Goal: Information Seeking & Learning: Learn about a topic

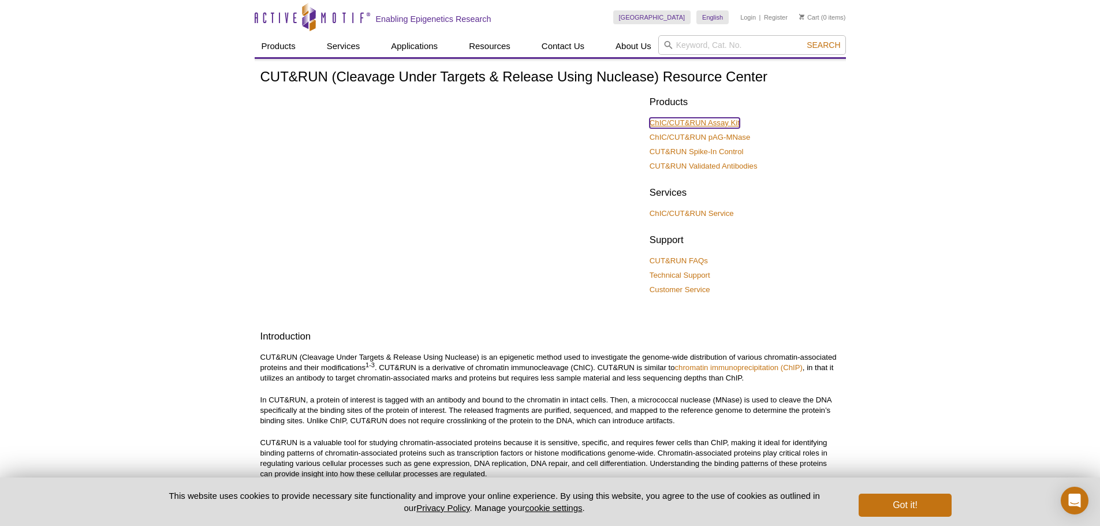
click at [711, 121] on link "ChIC/CUT&RUN Assay Kit" at bounding box center [694, 123] width 90 height 10
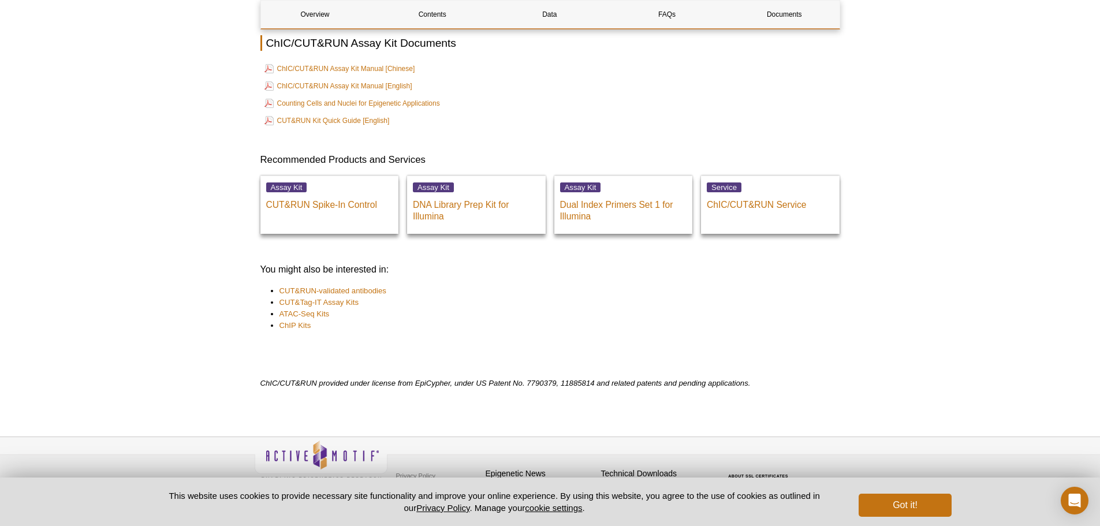
scroll to position [3958, 0]
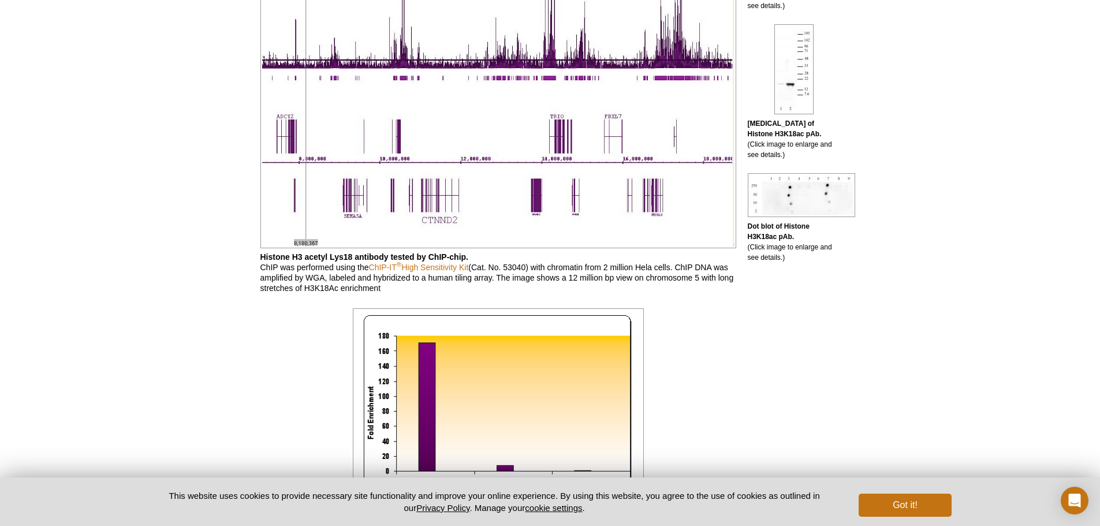
scroll to position [750, 0]
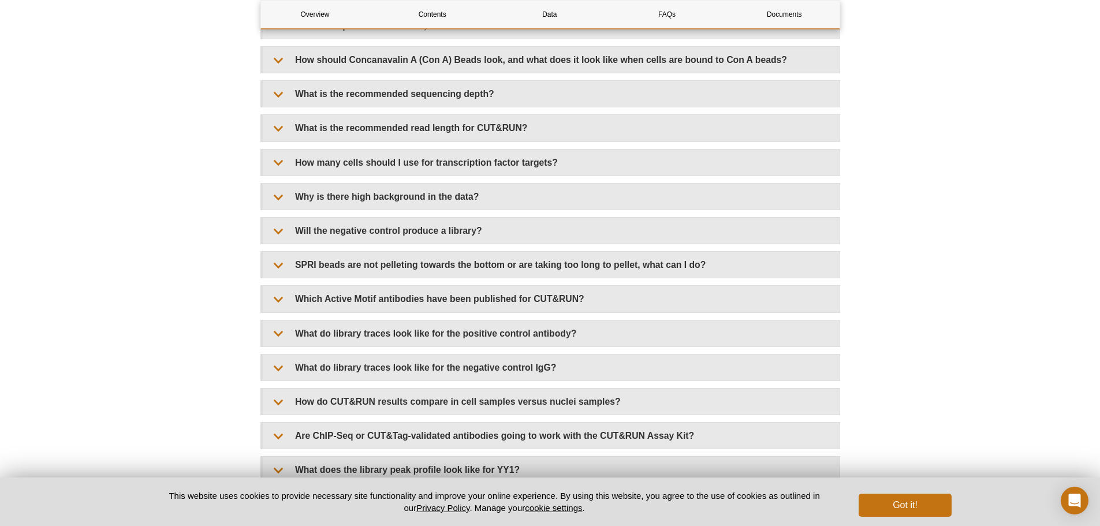
scroll to position [3432, 0]
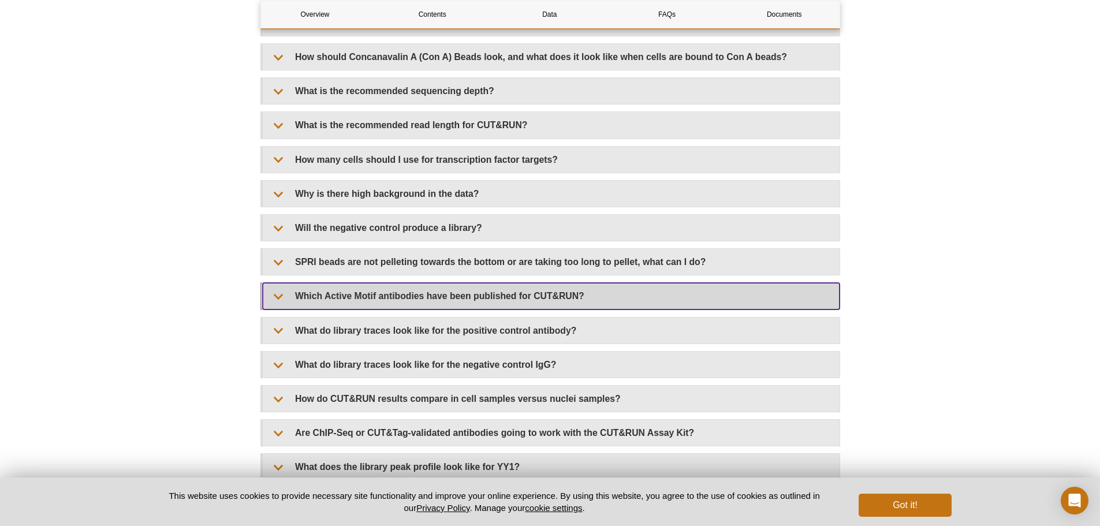
click at [276, 302] on summary "Which Active Motif antibodies have been published for CUT&RUN?" at bounding box center [551, 296] width 577 height 26
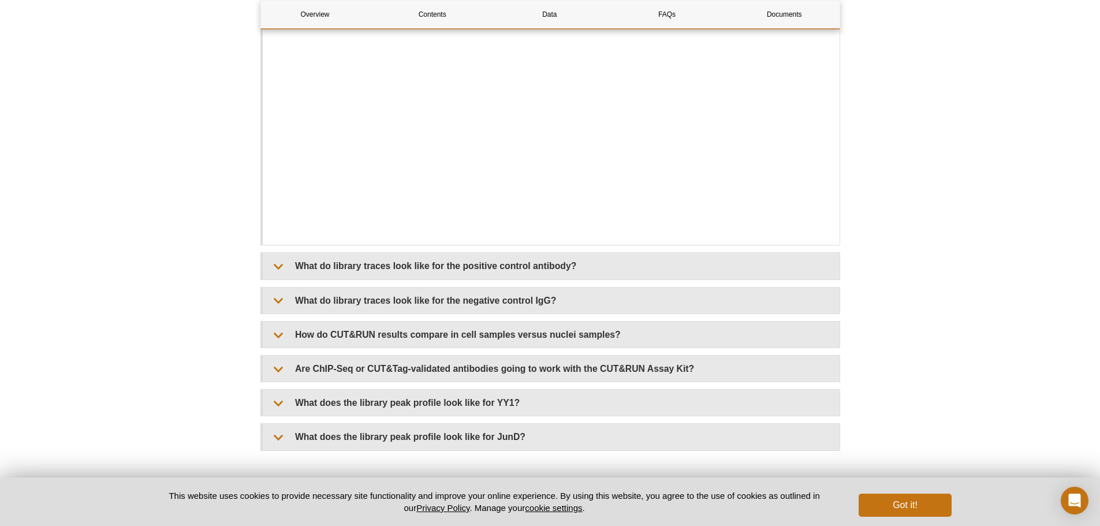
scroll to position [3925, 0]
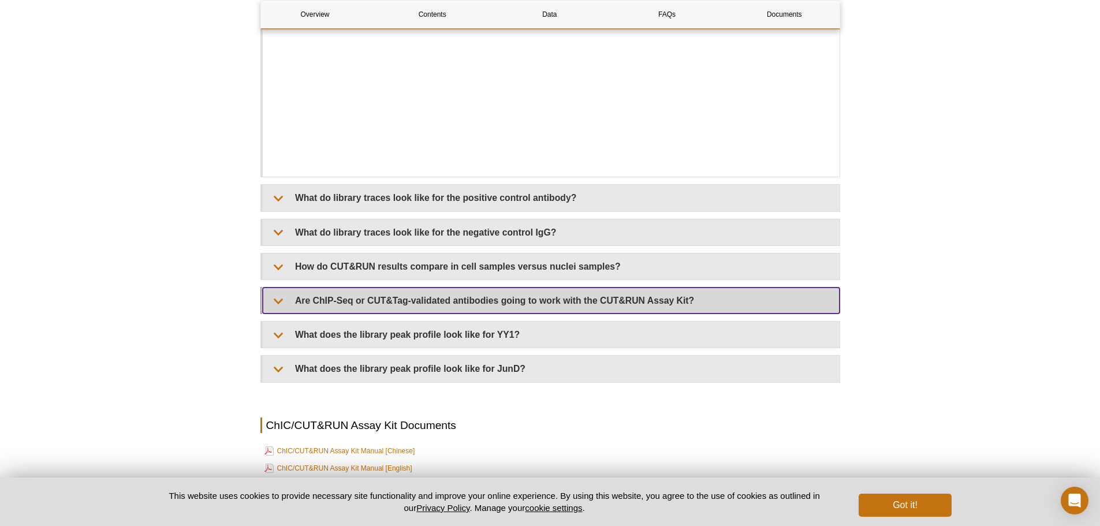
click at [270, 301] on summary "Are ChIP-Seq or CUT&Tag-validated antibodies going to work with the CUT&RUN Ass…" at bounding box center [551, 300] width 577 height 26
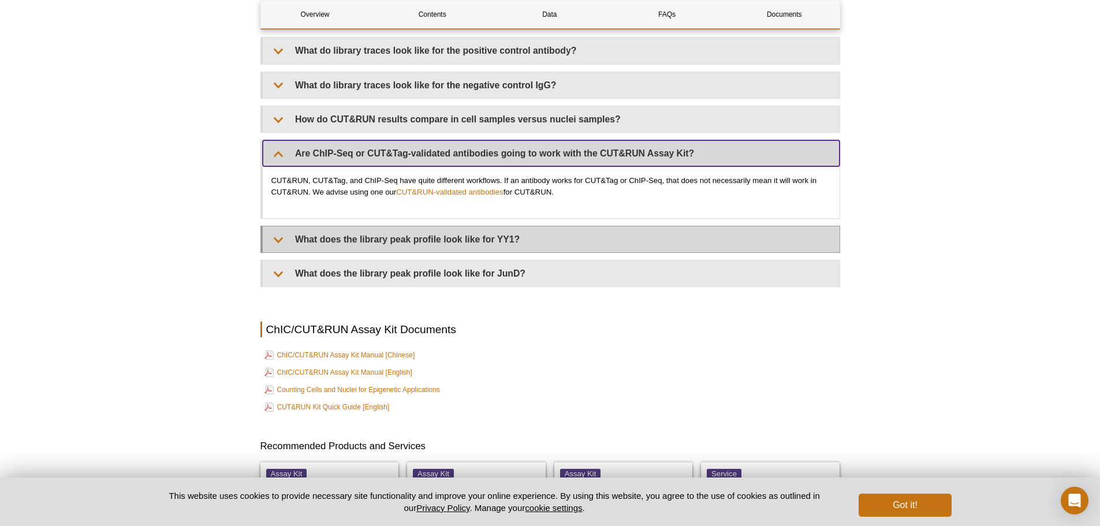
scroll to position [4098, 0]
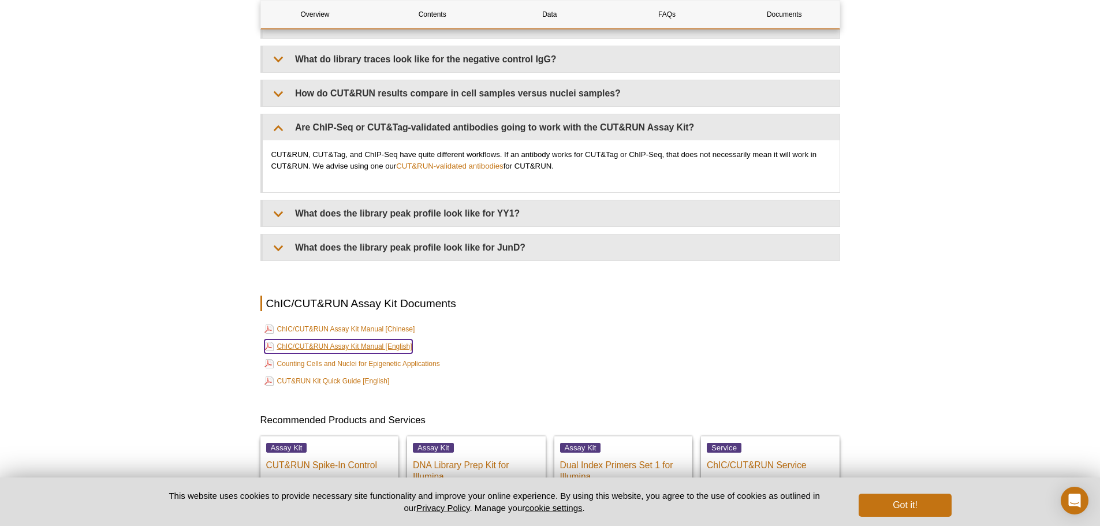
click at [338, 348] on link "ChIC/CUT&RUN Assay Kit Manual [English]" at bounding box center [338, 346] width 148 height 14
click at [339, 380] on link "CUT&RUN Kit Quick Guide [English]" at bounding box center [326, 381] width 125 height 14
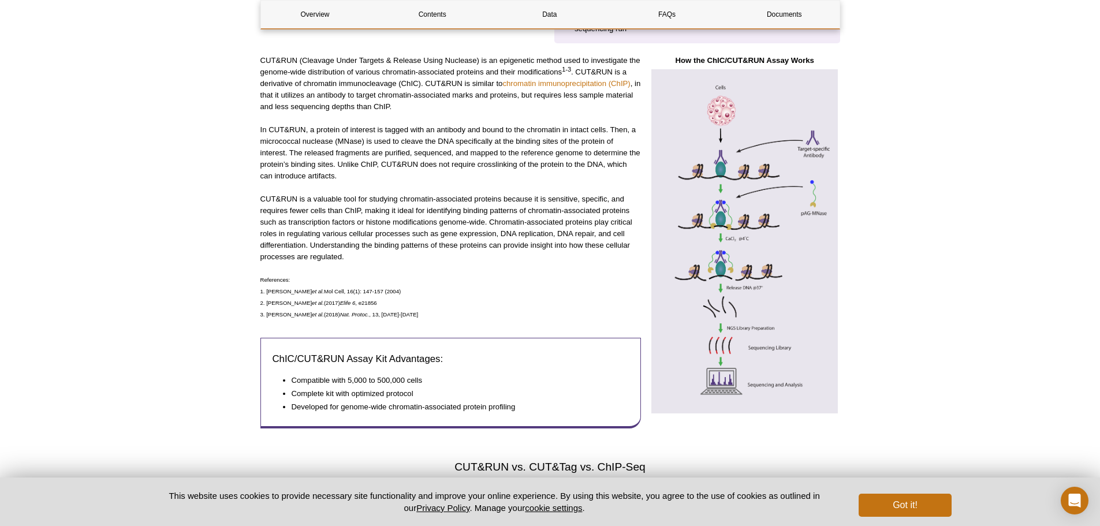
scroll to position [404, 0]
